Goal: Navigation & Orientation: Find specific page/section

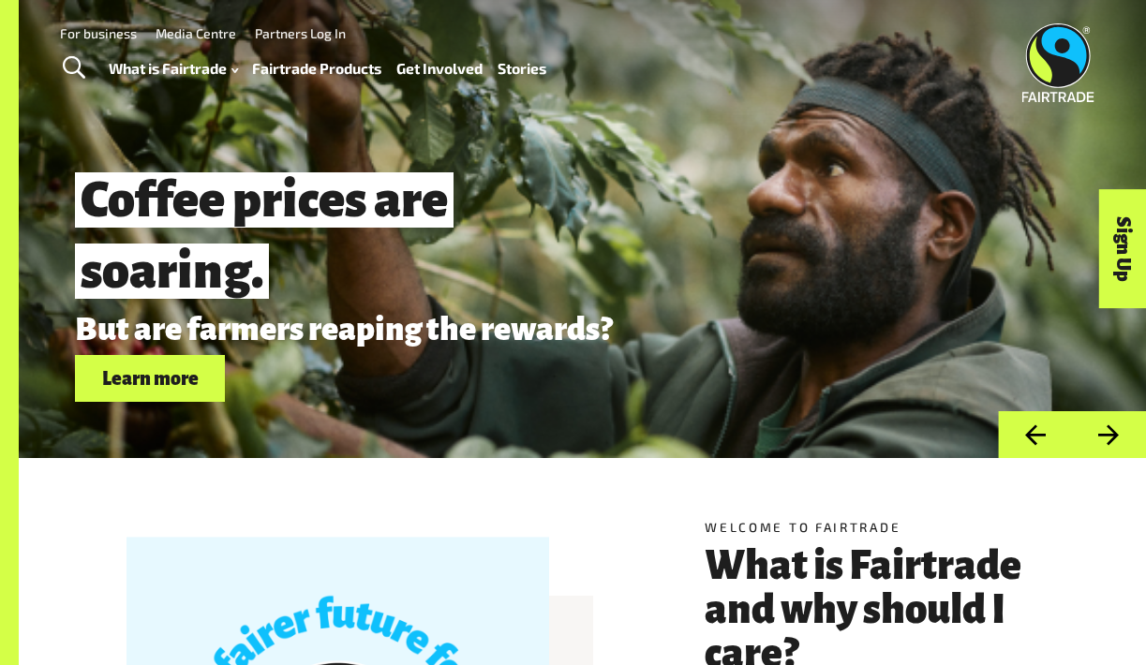
click at [309, 68] on link "Fairtrade Products" at bounding box center [316, 68] width 129 height 26
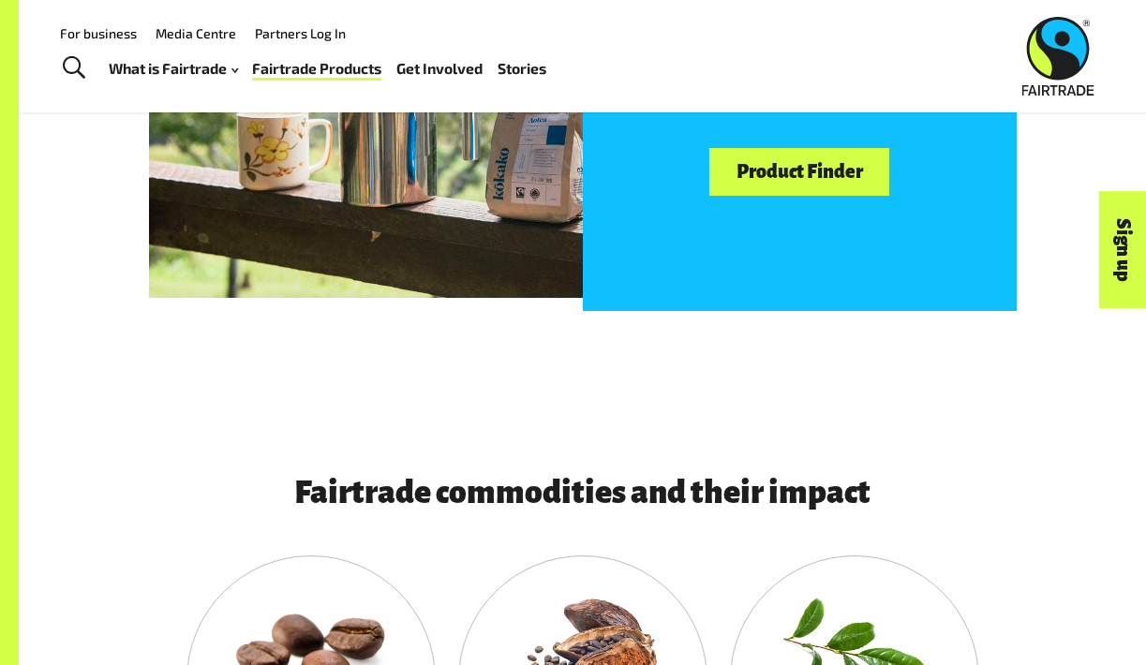
scroll to position [1088, 0]
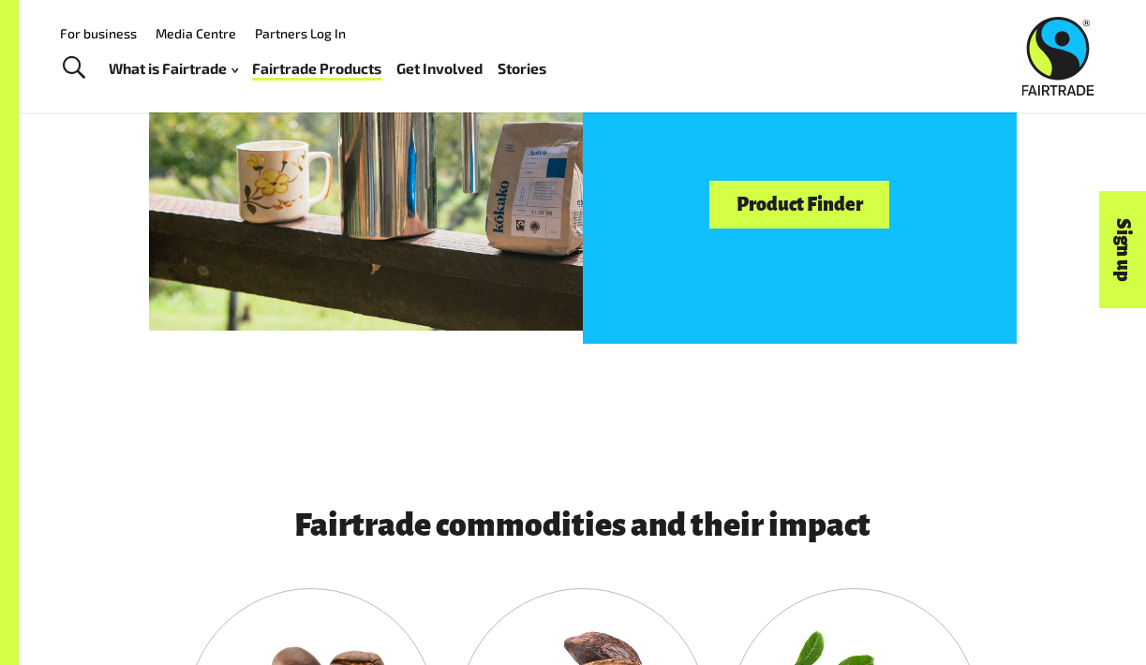
click at [745, 209] on link "Product Finder" at bounding box center [799, 205] width 180 height 48
